Goal: Task Accomplishment & Management: Use online tool/utility

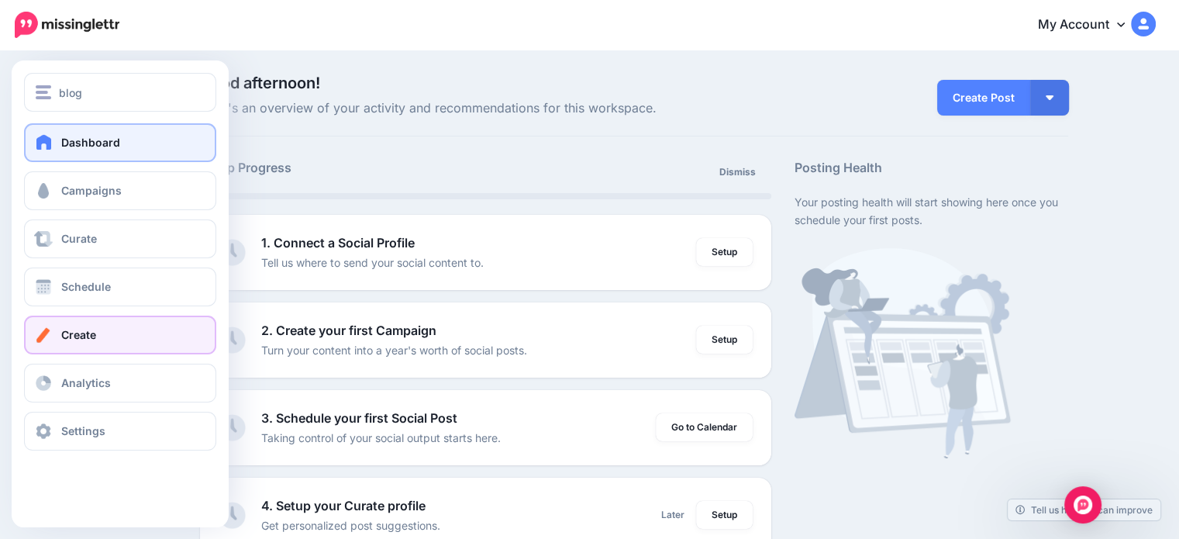
click at [158, 340] on link "Create" at bounding box center [120, 334] width 192 height 39
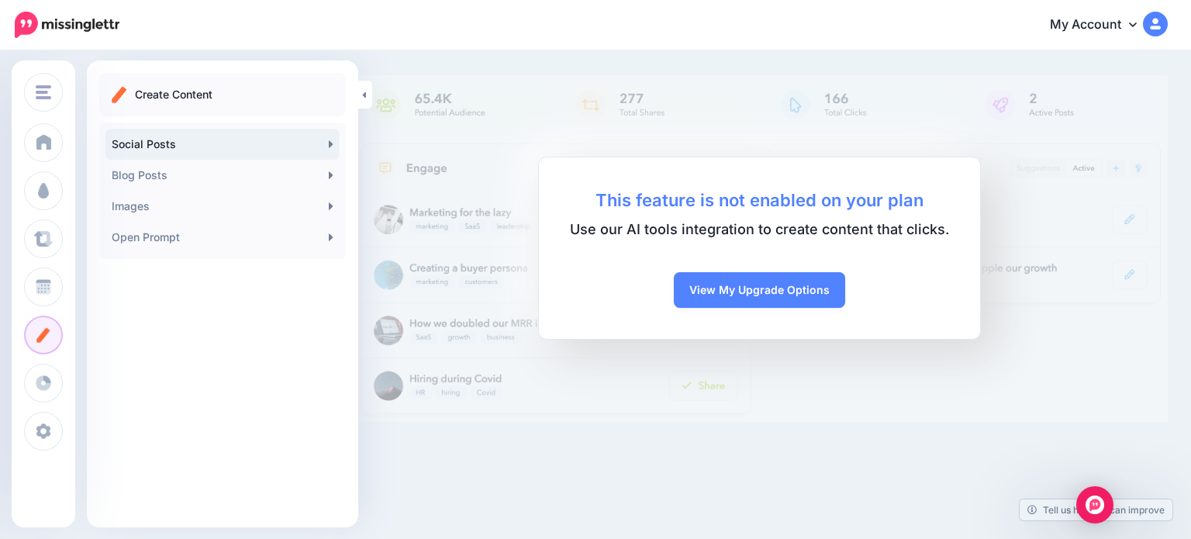
click at [240, 145] on link "Social Posts" at bounding box center [222, 144] width 234 height 31
